Goal: Task Accomplishment & Management: Manage account settings

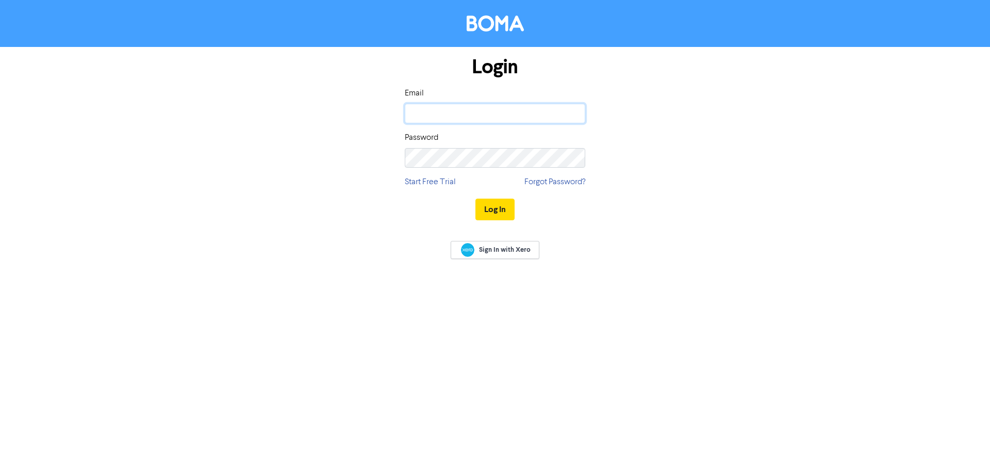
click at [469, 109] on input "email" at bounding box center [495, 114] width 180 height 20
type input "olga@schurrireland.co.nz"
click at [510, 211] on button "Log In" at bounding box center [494, 209] width 39 height 22
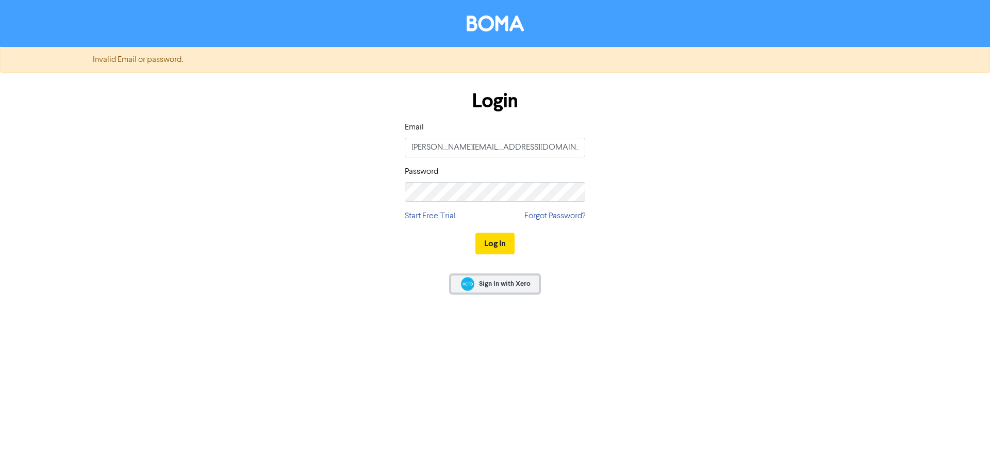
drag, startPoint x: 480, startPoint y: 281, endPoint x: 570, endPoint y: 332, distance: 103.9
click at [480, 281] on span "Sign In with Xero" at bounding box center [505, 283] width 52 height 9
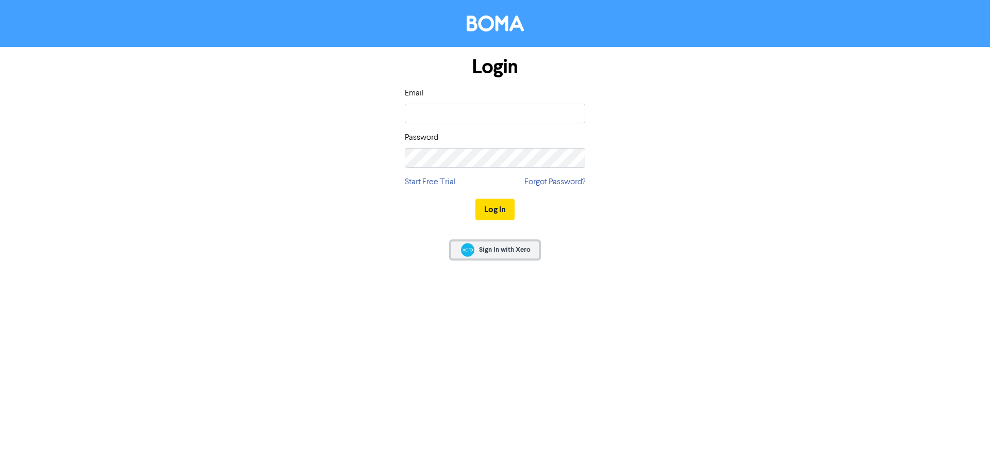
click at [492, 246] on span "Sign In with Xero" at bounding box center [505, 249] width 52 height 9
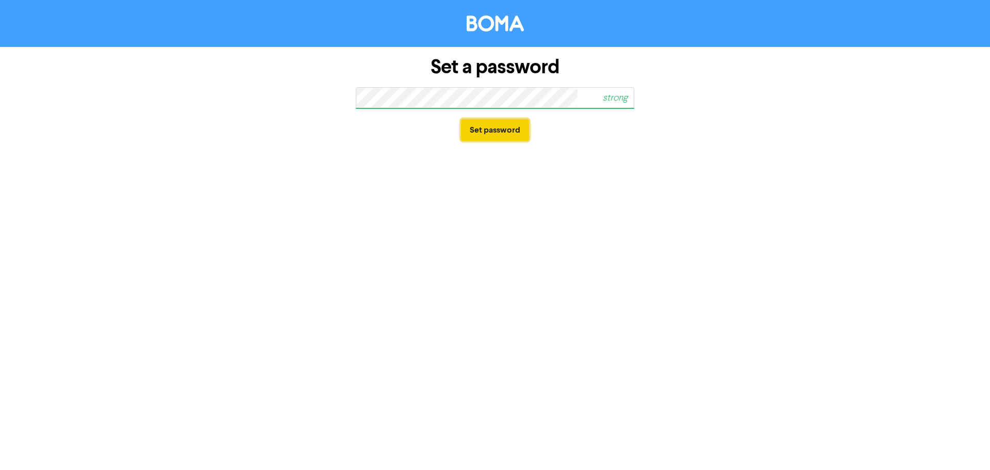
drag, startPoint x: 496, startPoint y: 130, endPoint x: 510, endPoint y: 167, distance: 39.0
click at [497, 130] on button "Set password" at bounding box center [495, 130] width 68 height 22
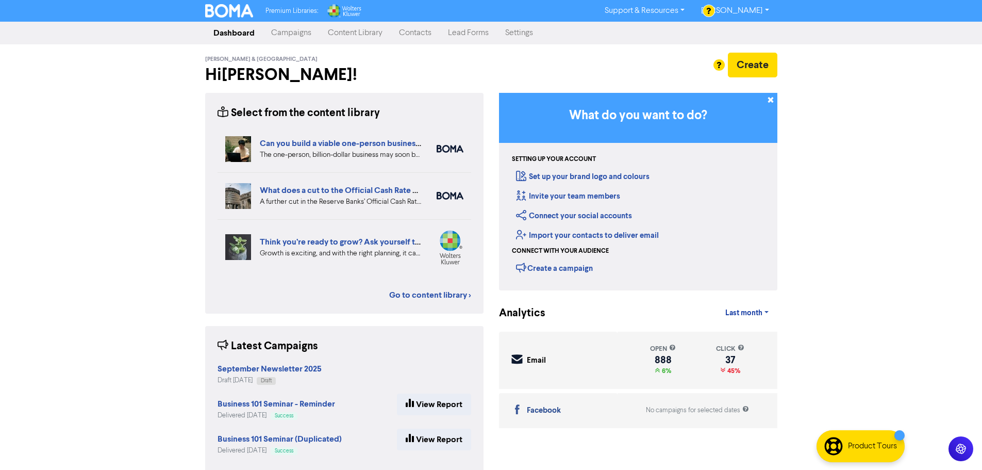
scroll to position [19, 0]
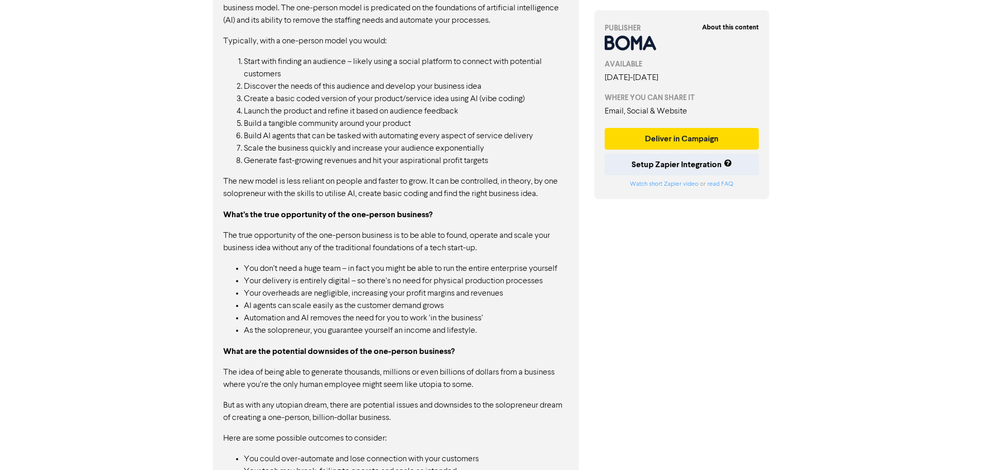
scroll to position [1079, 0]
